Goal: Register for event/course

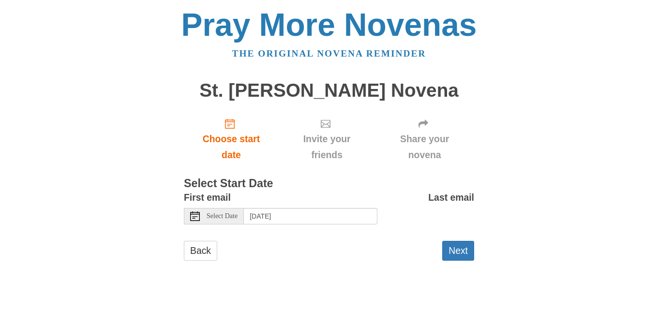
click at [231, 218] on span "Select Date" at bounding box center [222, 216] width 31 height 7
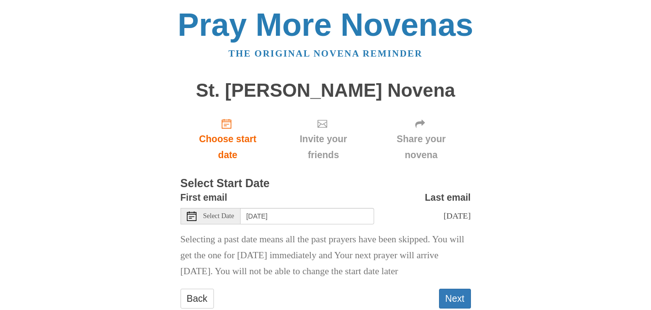
click at [234, 216] on span "Select Date" at bounding box center [218, 216] width 31 height 7
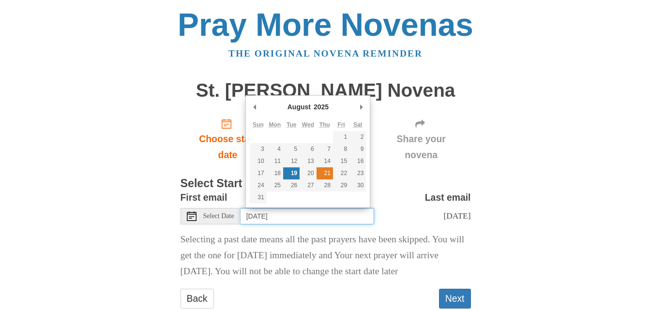
type input "Thursday, August 21st"
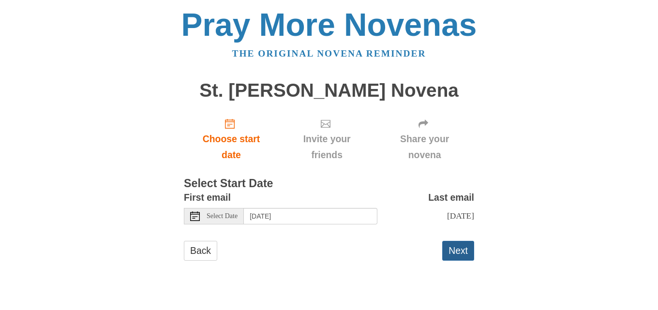
click at [457, 246] on button "Next" at bounding box center [458, 251] width 32 height 20
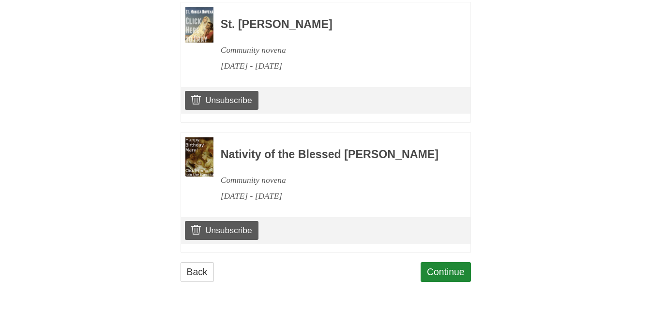
scroll to position [489, 0]
click at [437, 272] on link "Continue" at bounding box center [446, 272] width 50 height 20
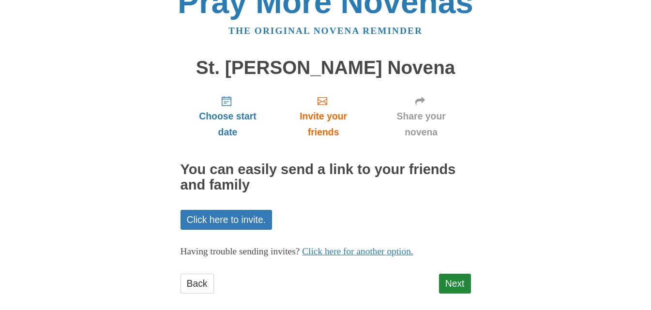
scroll to position [34, 0]
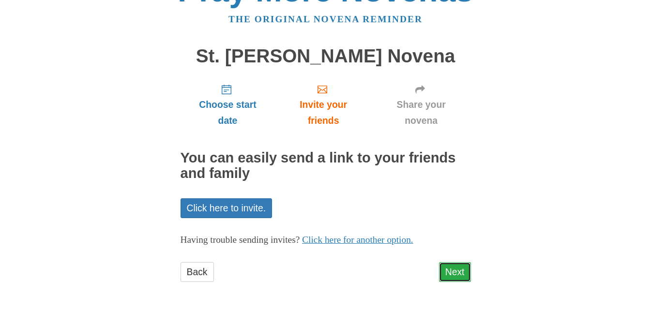
click at [450, 272] on link "Next" at bounding box center [455, 272] width 32 height 20
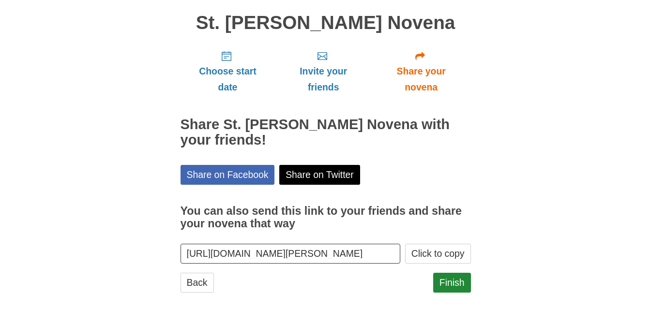
scroll to position [78, 0]
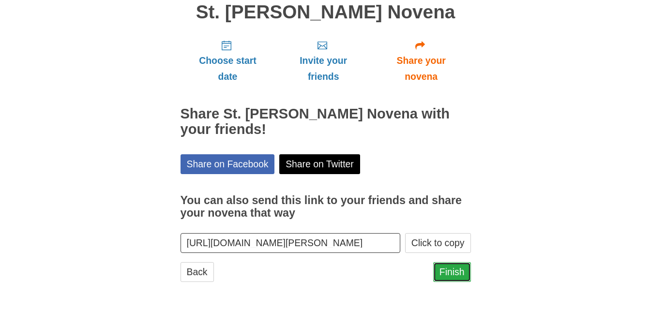
click at [455, 275] on link "Finish" at bounding box center [452, 272] width 38 height 20
